Goal: Navigation & Orientation: Understand site structure

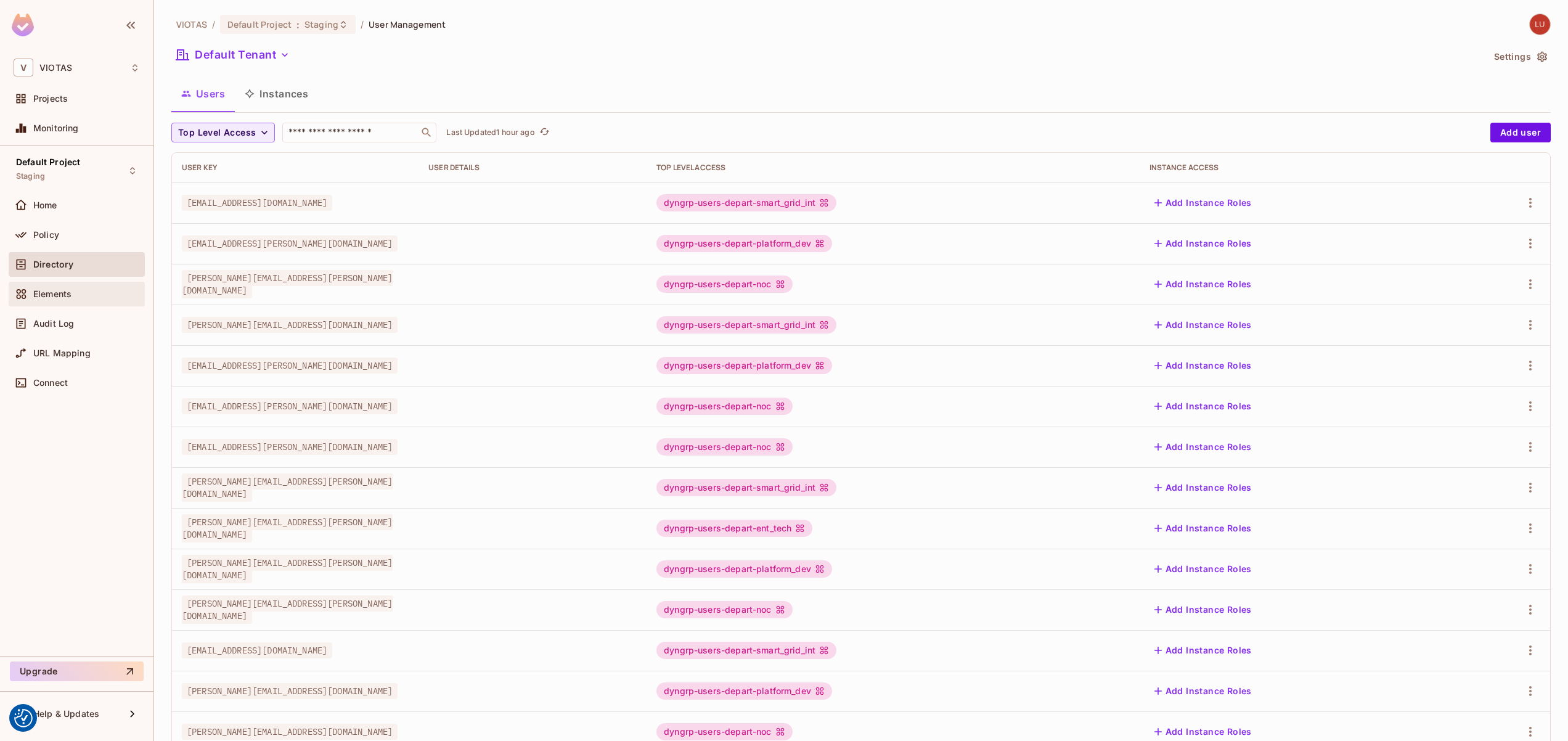
click at [59, 295] on span "Elements" at bounding box center [52, 293] width 38 height 10
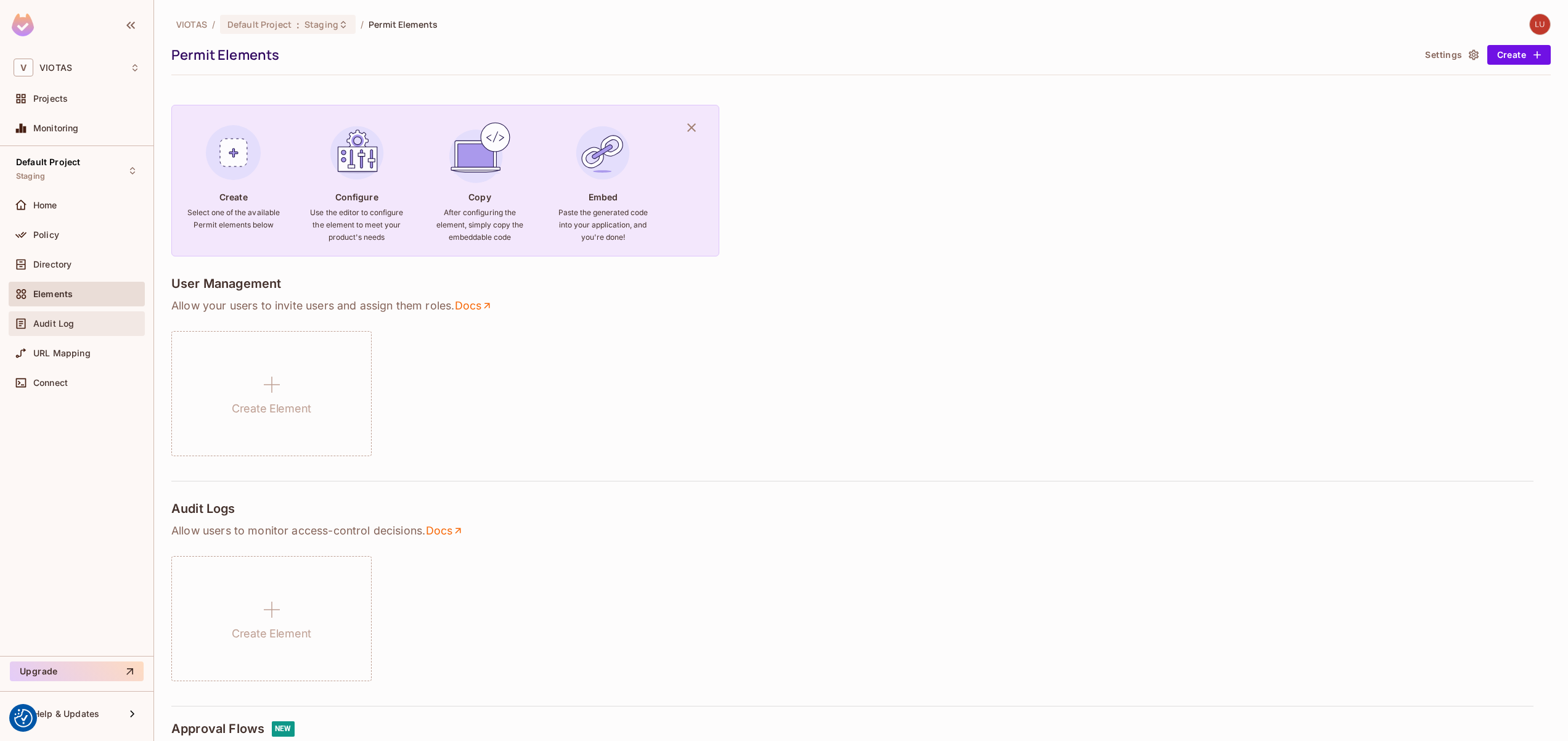
click at [59, 319] on span "Audit Log" at bounding box center [54, 323] width 41 height 10
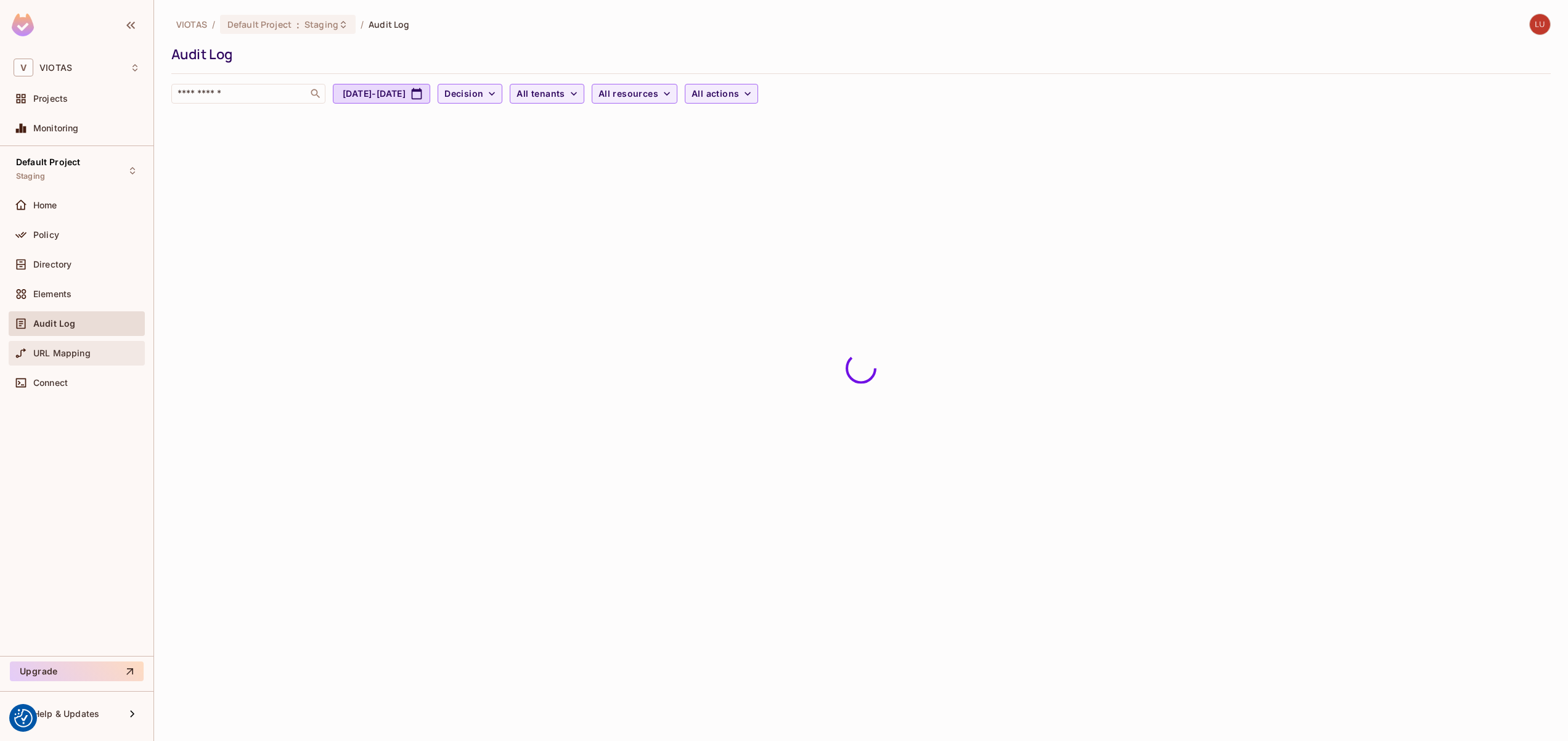
click at [78, 342] on div "URL Mapping" at bounding box center [77, 353] width 136 height 25
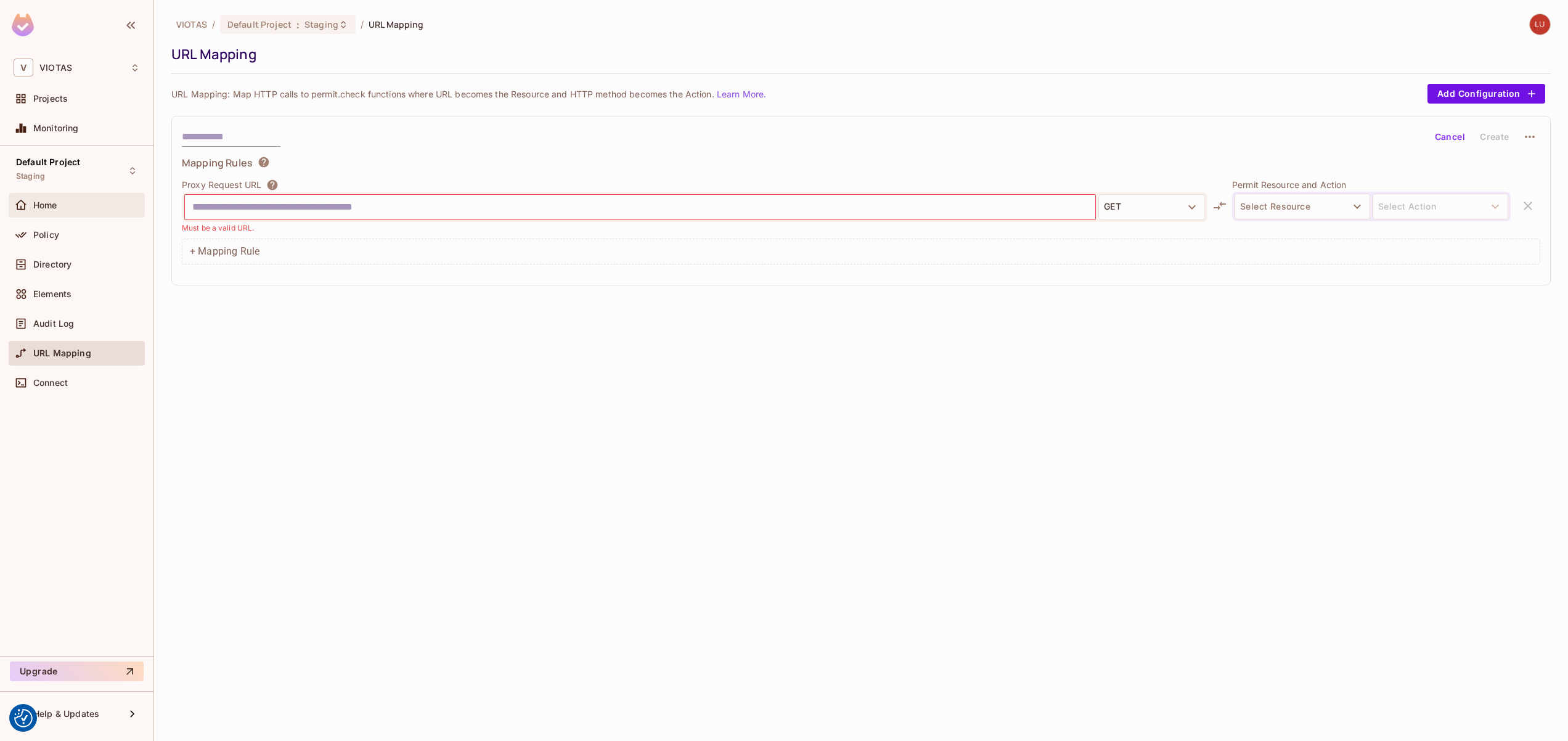
click at [47, 210] on span "Home" at bounding box center [45, 205] width 24 height 10
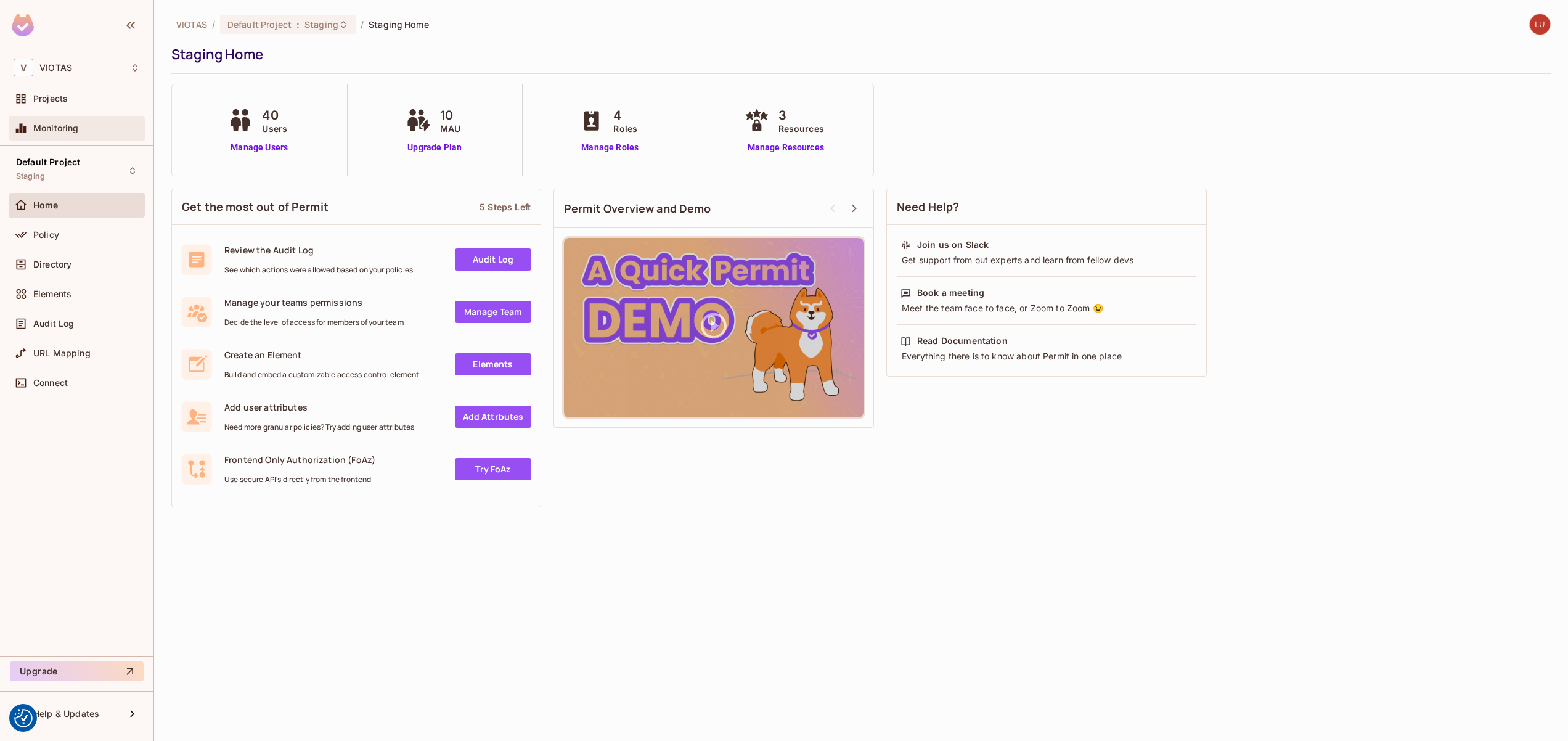
click at [59, 139] on div "Monitoring" at bounding box center [77, 128] width 136 height 25
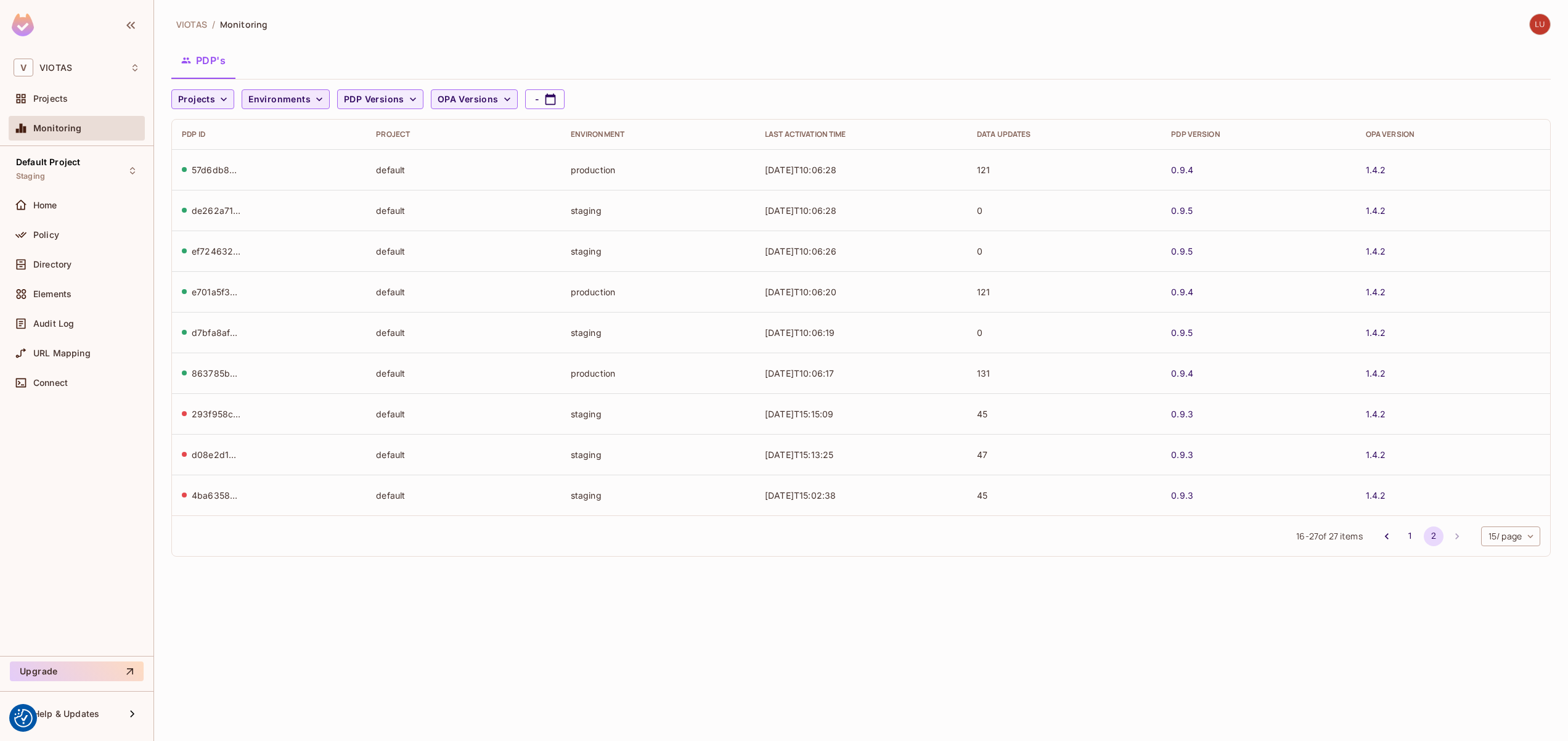
click at [282, 98] on span "Environments" at bounding box center [280, 99] width 62 height 15
click at [216, 88] on div at bounding box center [784, 370] width 1568 height 741
click at [213, 101] on span "Projects" at bounding box center [196, 99] width 37 height 15
click at [237, 94] on div at bounding box center [784, 370] width 1568 height 741
click at [357, 89] on button "PDP Versions" at bounding box center [380, 99] width 86 height 20
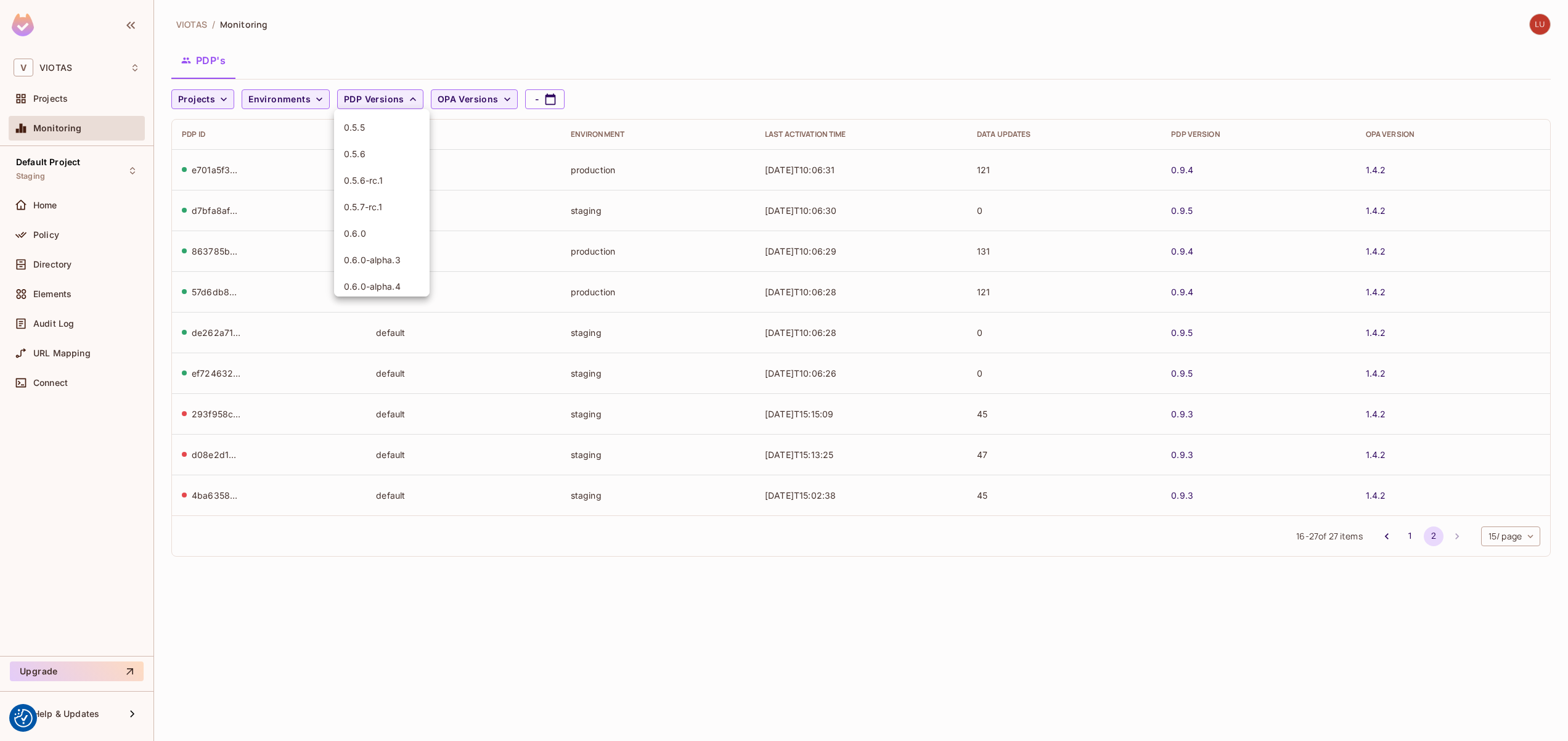
click at [403, 94] on div at bounding box center [784, 370] width 1568 height 741
click at [442, 99] on span "OPA Versions" at bounding box center [468, 99] width 61 height 15
click at [473, 70] on div at bounding box center [784, 370] width 1568 height 741
click at [223, 378] on div "ef724632-2e3e-441b-a6e0-4f9dccaae313" at bounding box center [216, 373] width 49 height 11
click at [75, 96] on div "Projects" at bounding box center [86, 98] width 106 height 10
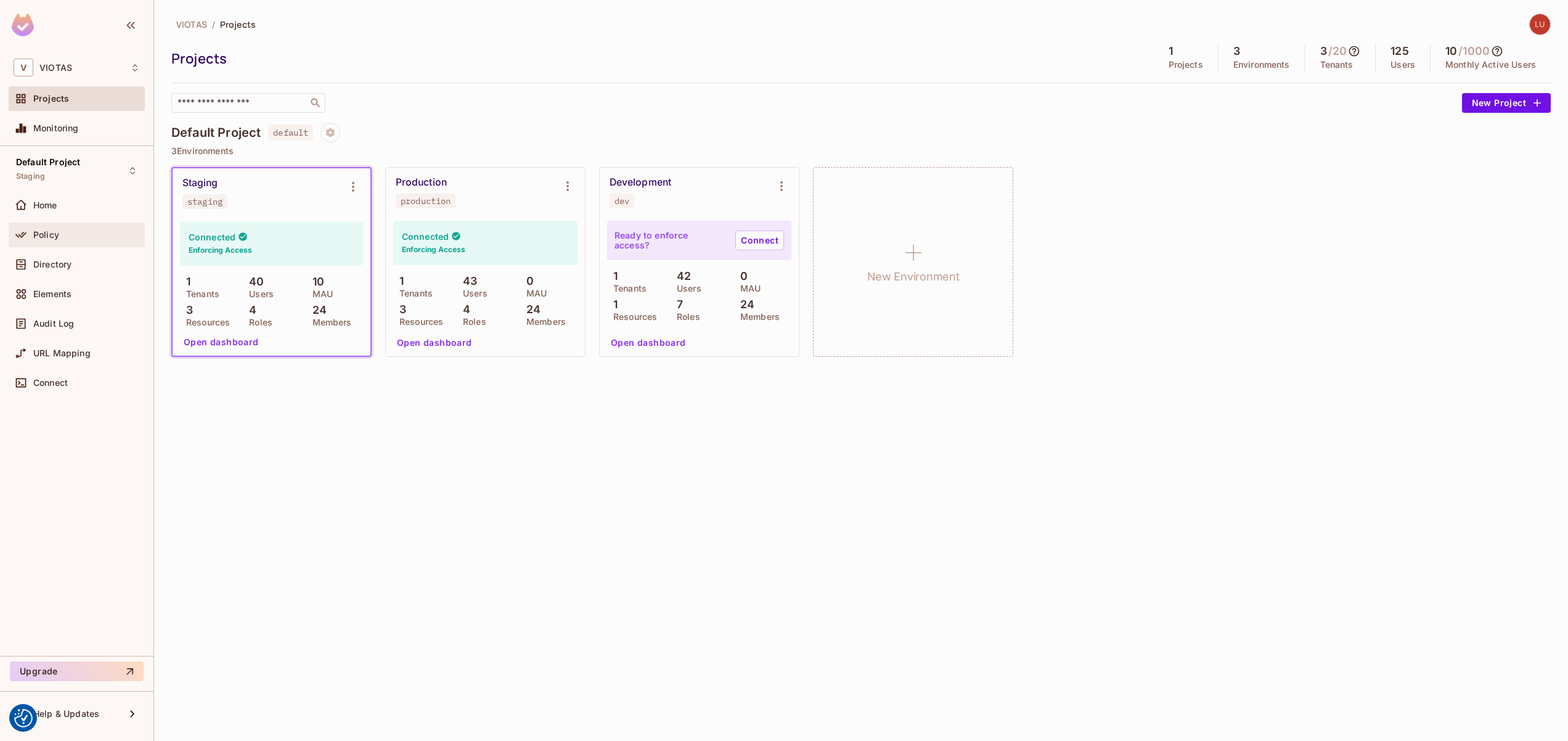
click at [85, 235] on div "Policy" at bounding box center [86, 235] width 106 height 10
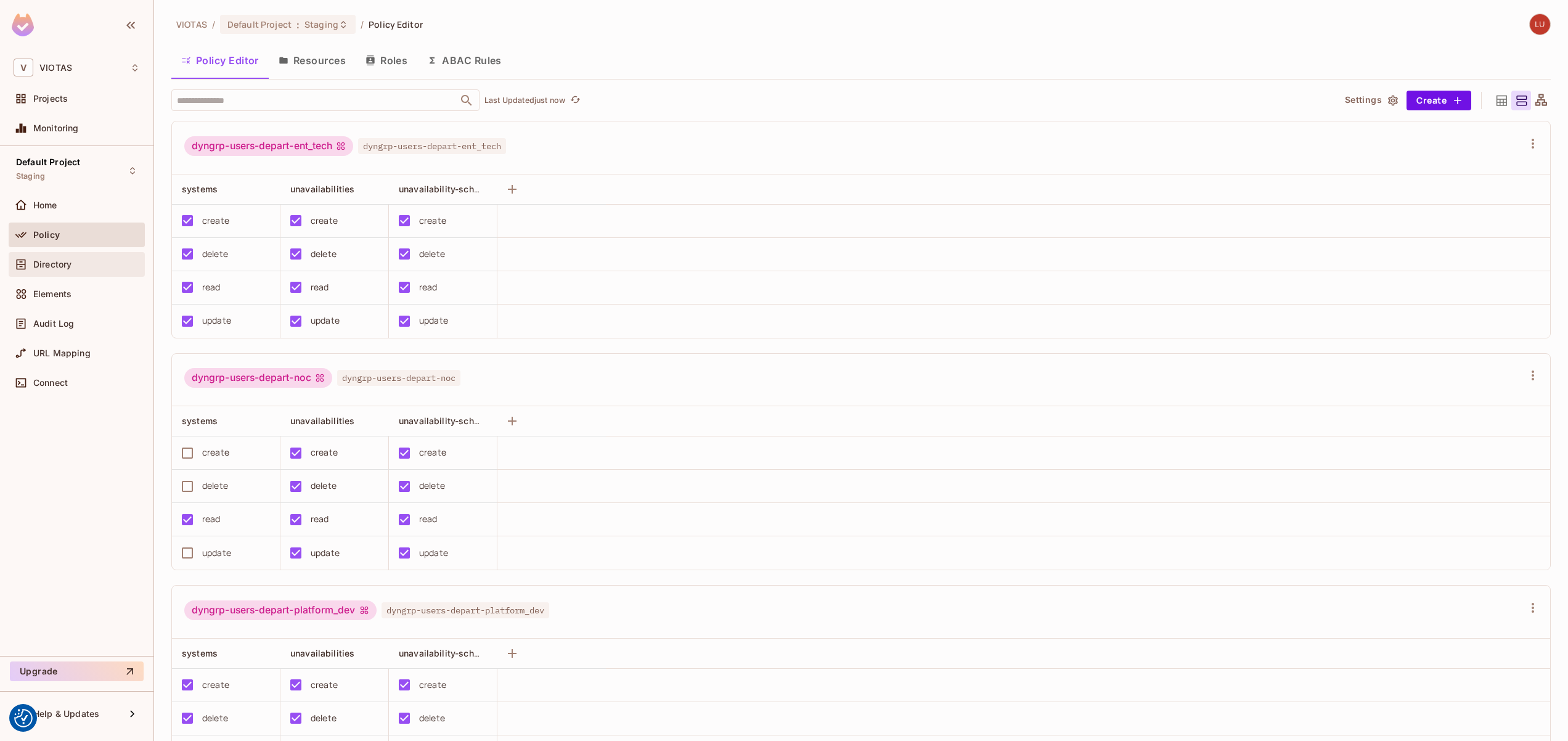
click at [83, 255] on div "Directory" at bounding box center [77, 264] width 136 height 25
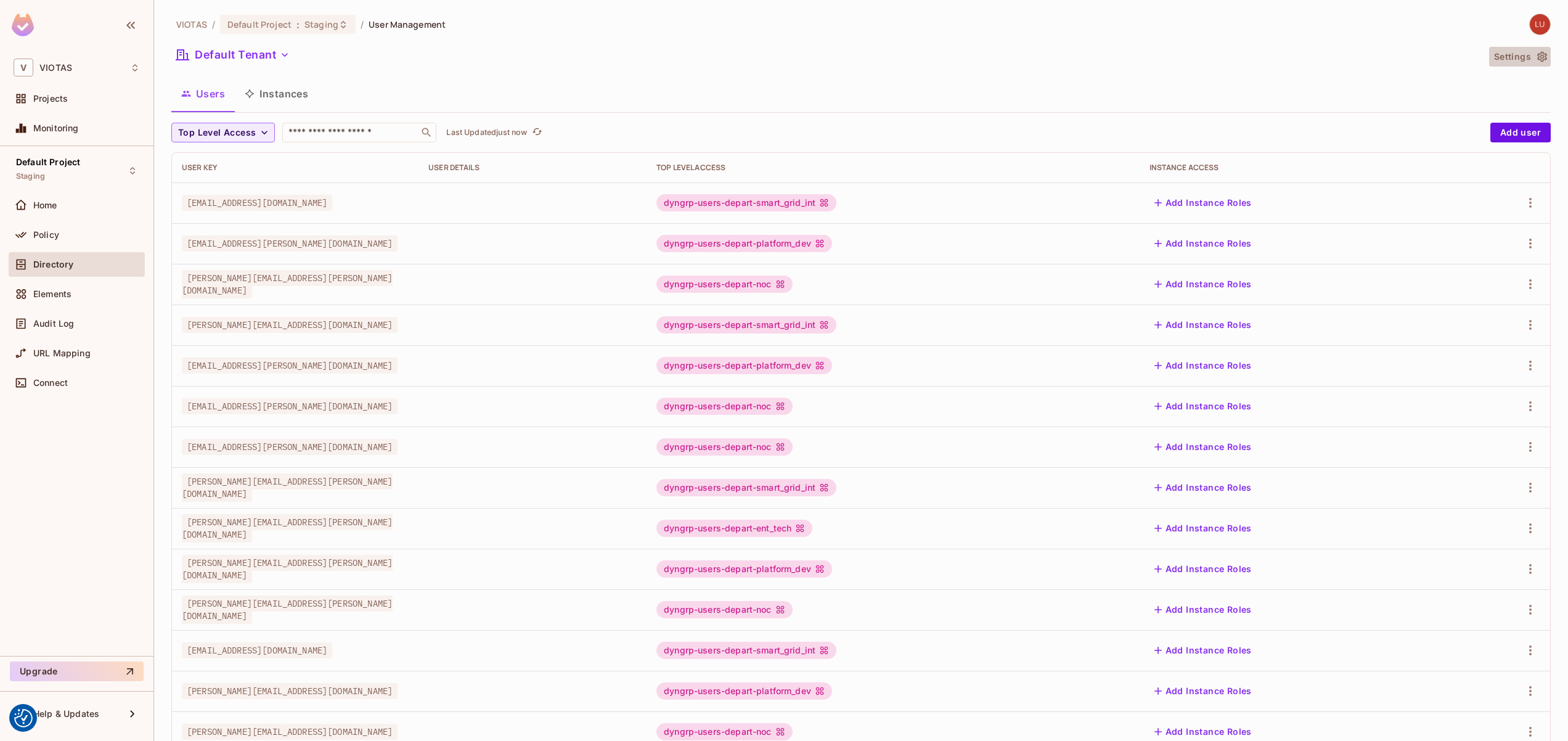
click at [1515, 57] on button "Settings" at bounding box center [1520, 56] width 62 height 20
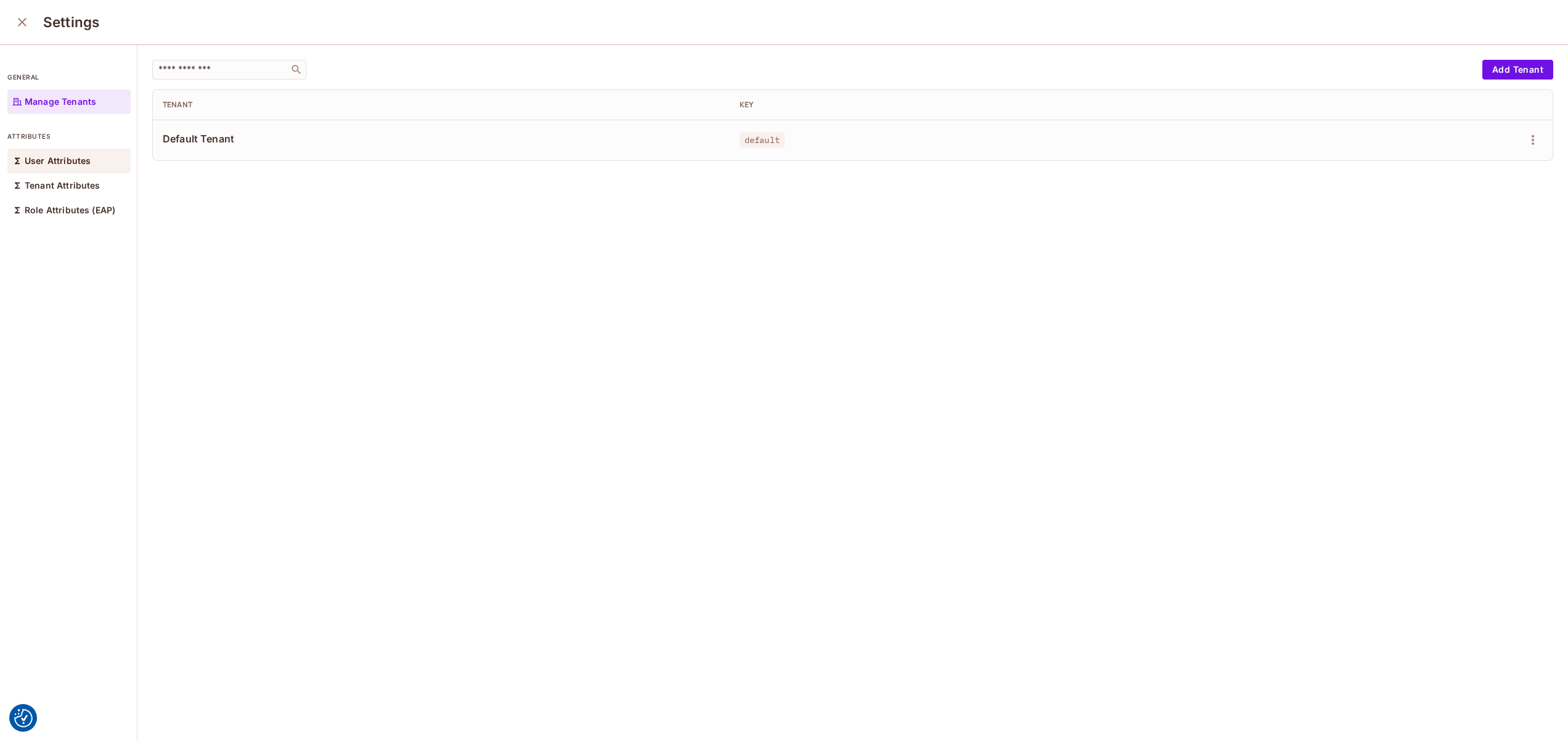
click at [75, 164] on p "User Attributes" at bounding box center [57, 161] width 66 height 10
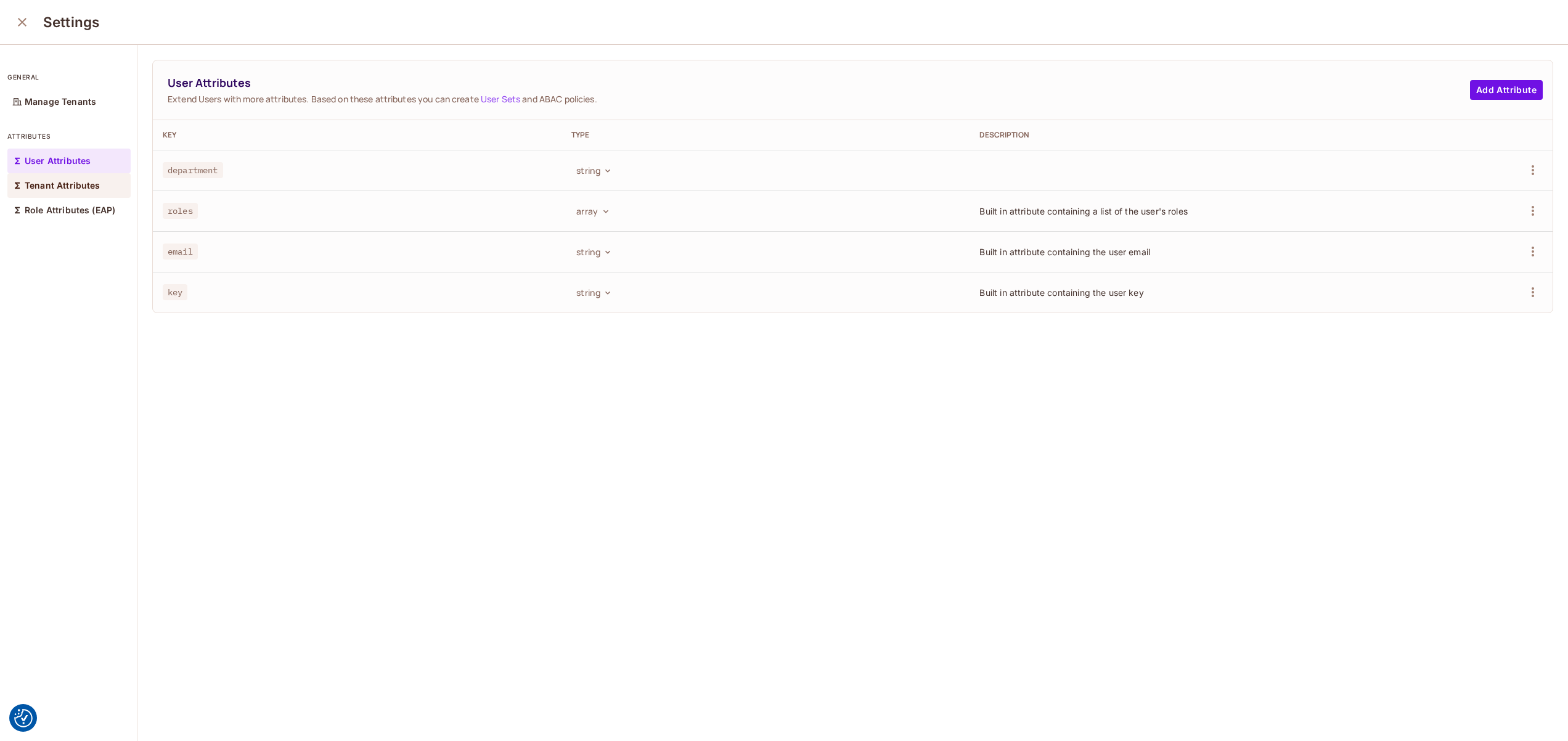
click at [65, 181] on p "Tenant Attributes" at bounding box center [62, 185] width 76 height 10
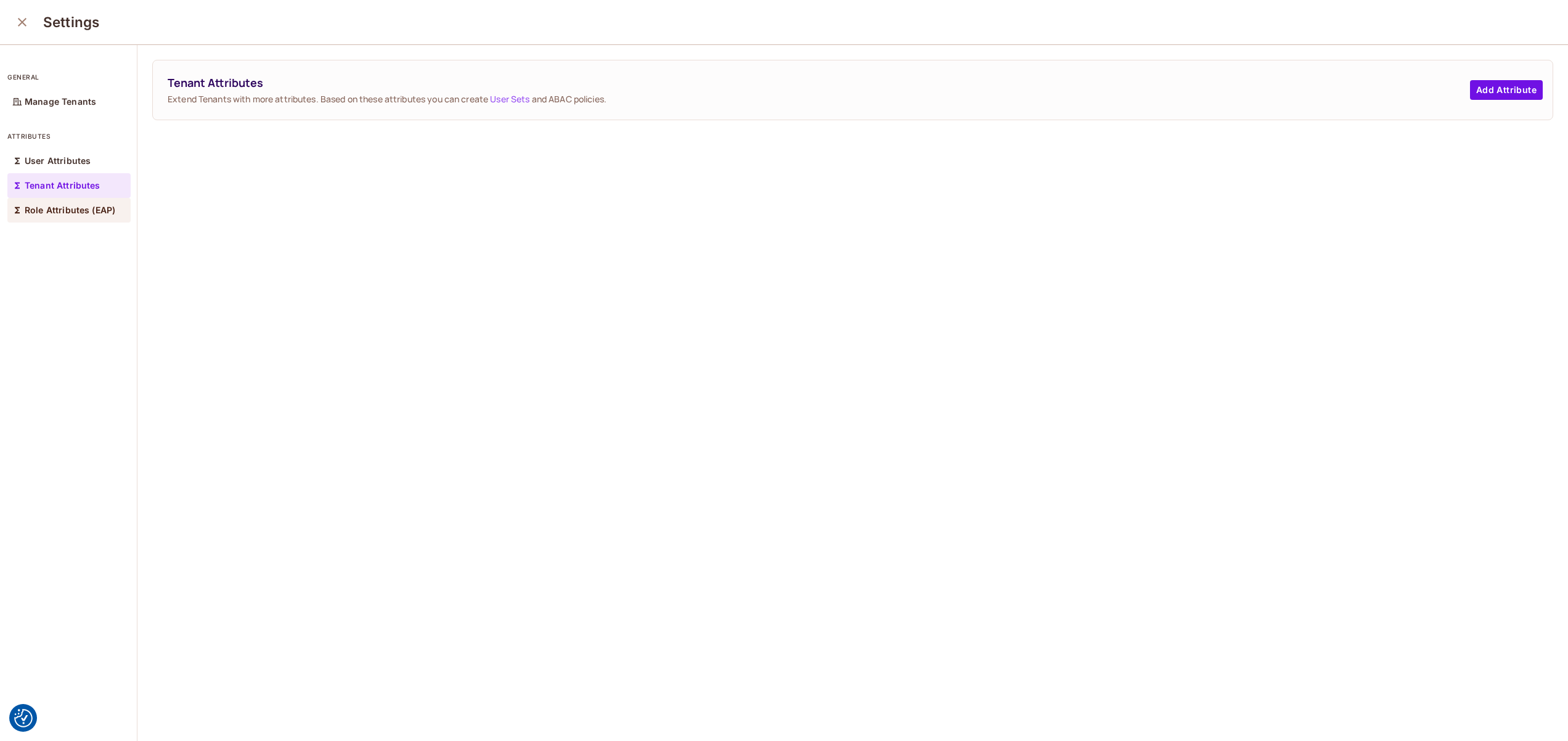
click at [66, 210] on p "Role Attributes (EAP)" at bounding box center [70, 210] width 91 height 10
click at [55, 157] on p "User Attributes" at bounding box center [57, 161] width 66 height 10
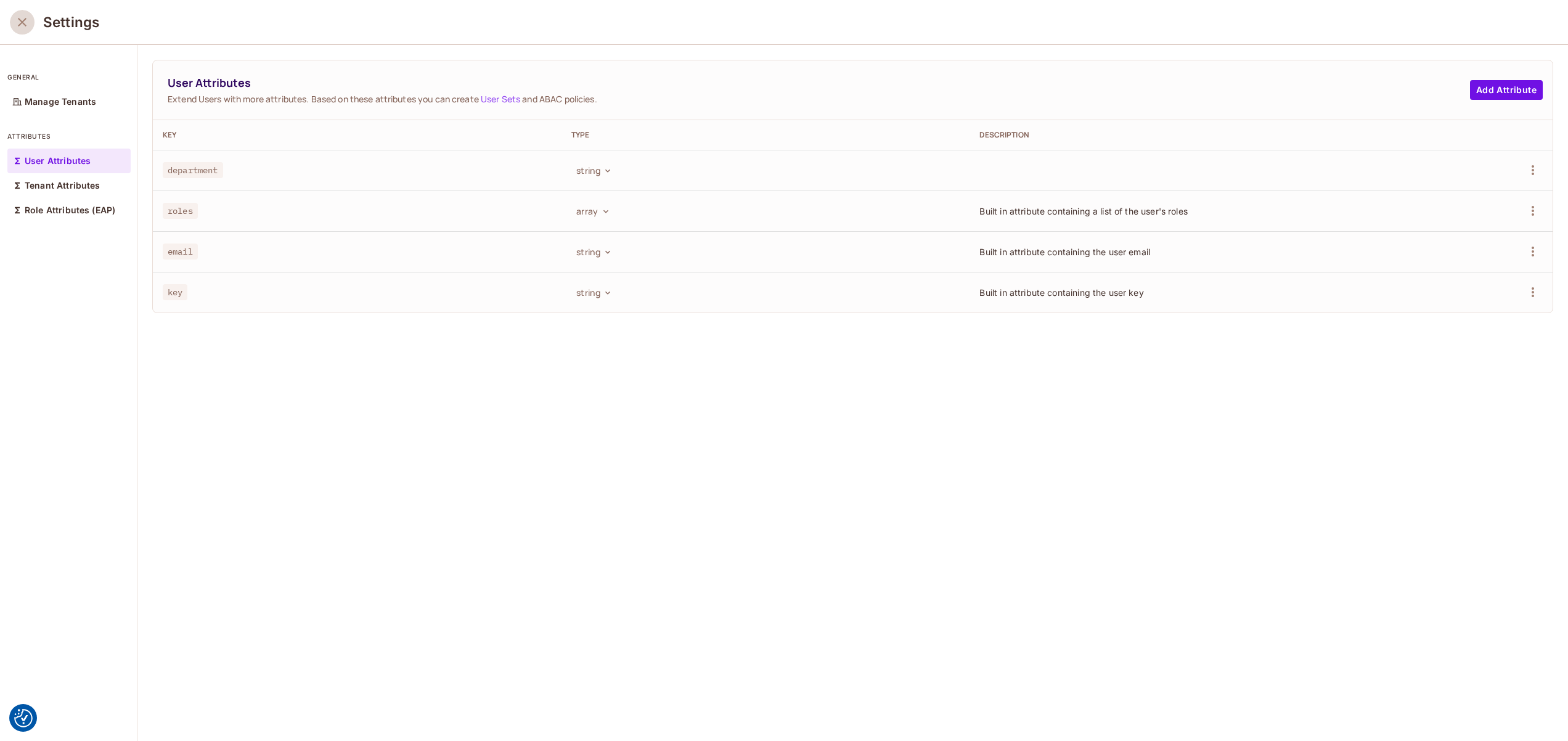
click at [29, 12] on button "close" at bounding box center [22, 22] width 25 height 25
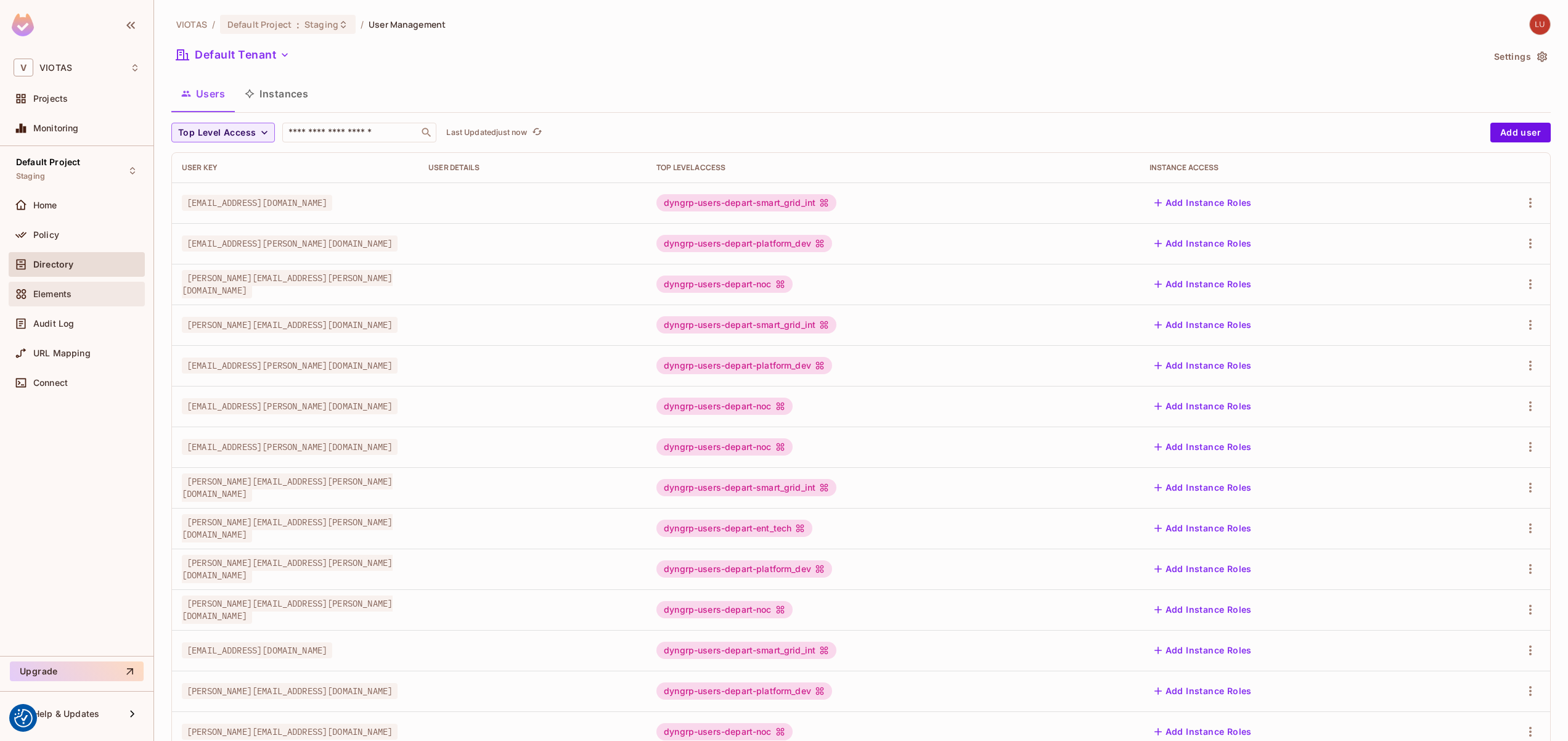
click at [62, 303] on div "Elements" at bounding box center [77, 294] width 136 height 25
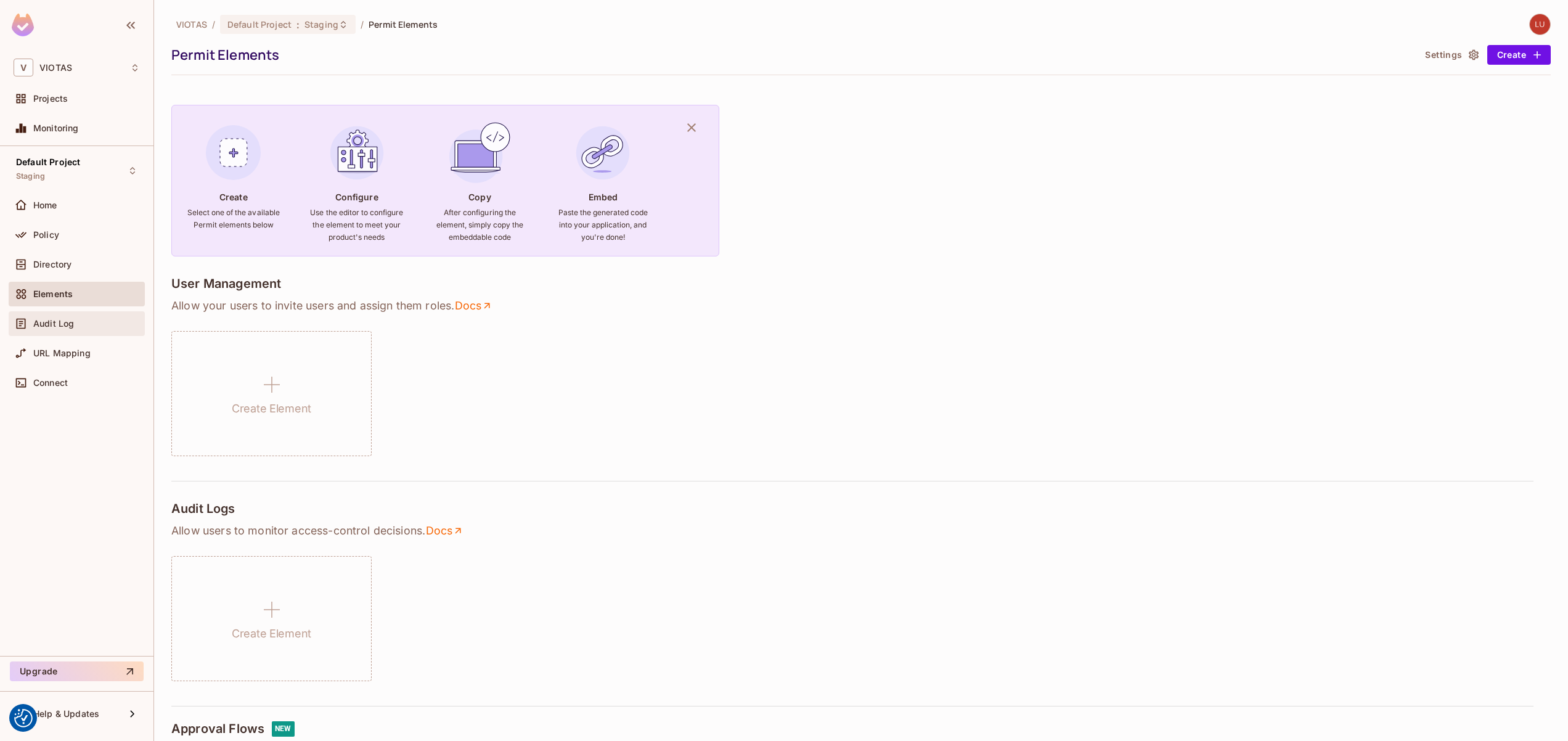
click at [102, 328] on div "Audit Log" at bounding box center [86, 323] width 106 height 10
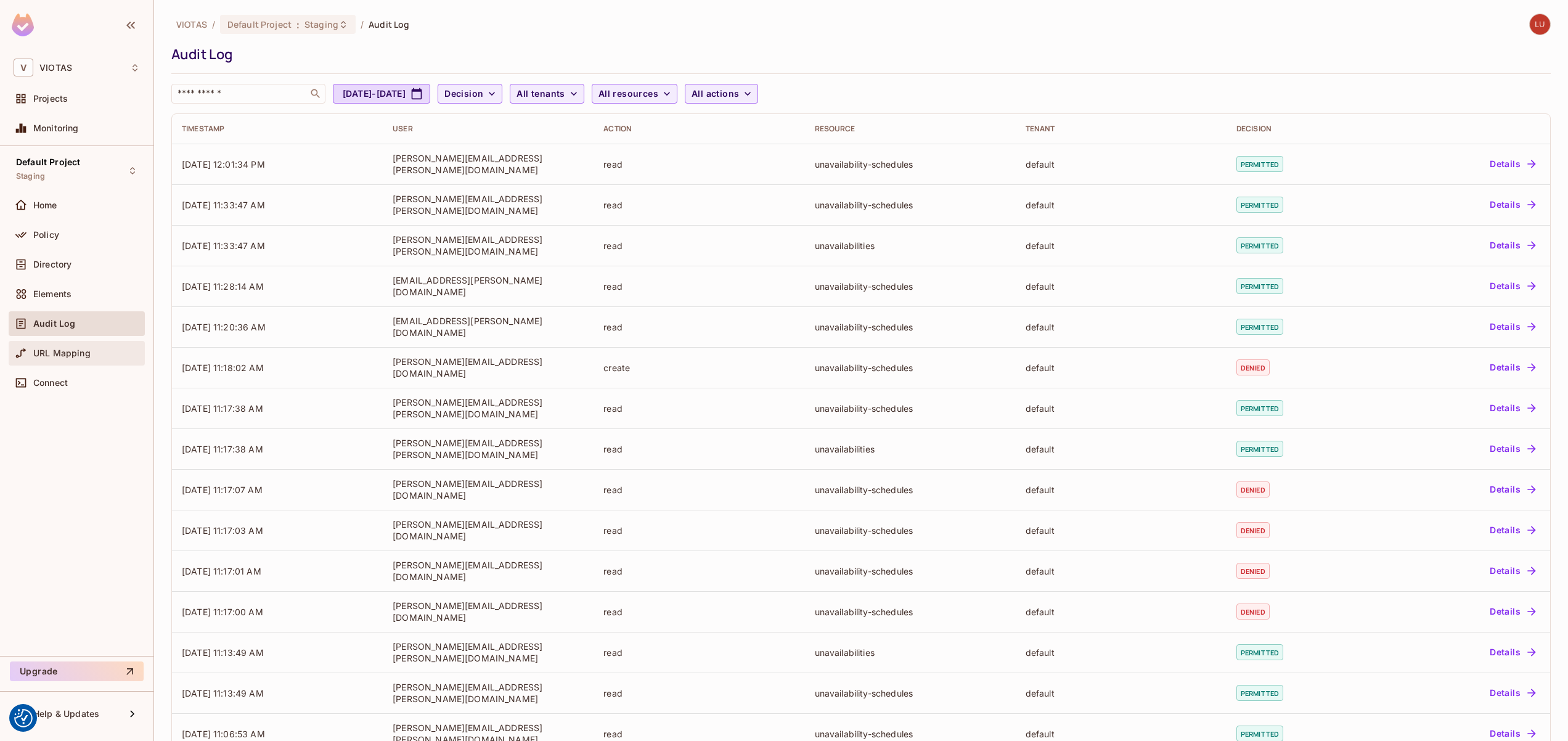
click at [65, 349] on span "URL Mapping" at bounding box center [62, 353] width 57 height 10
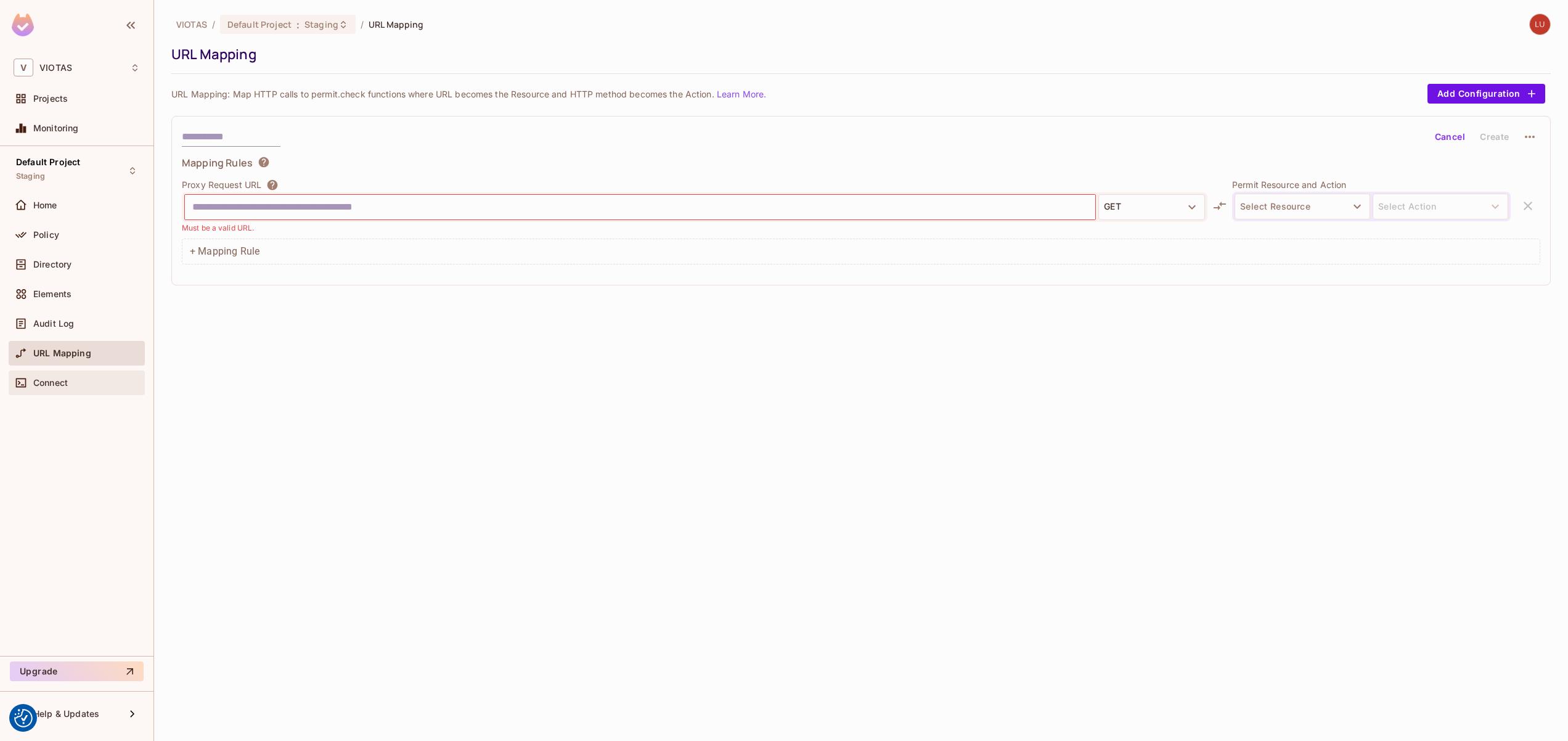
click at [60, 374] on div "Connect" at bounding box center [77, 383] width 136 height 25
